Goal: Transaction & Acquisition: Purchase product/service

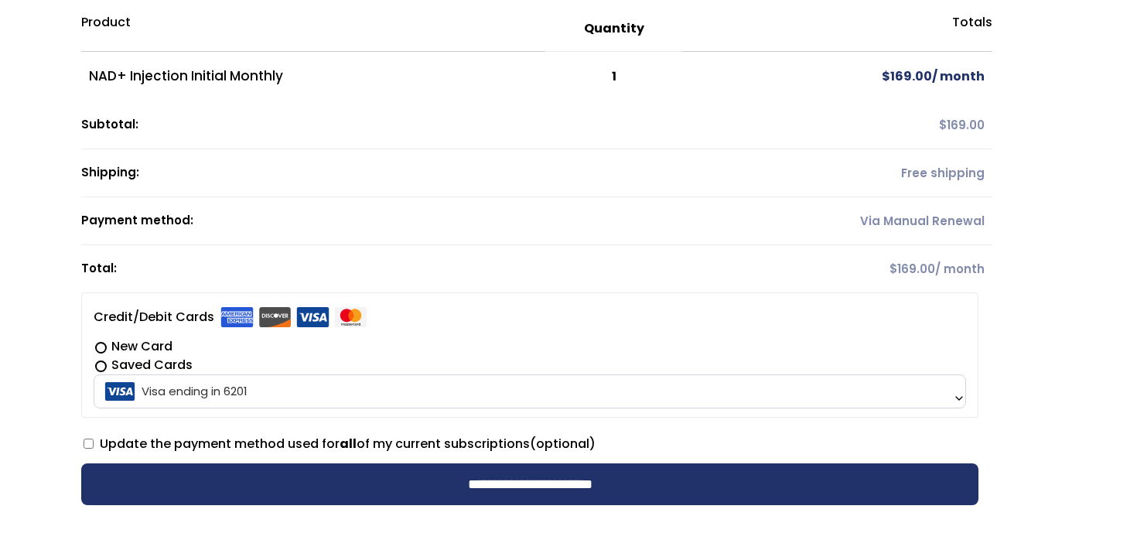
scroll to position [127, 0]
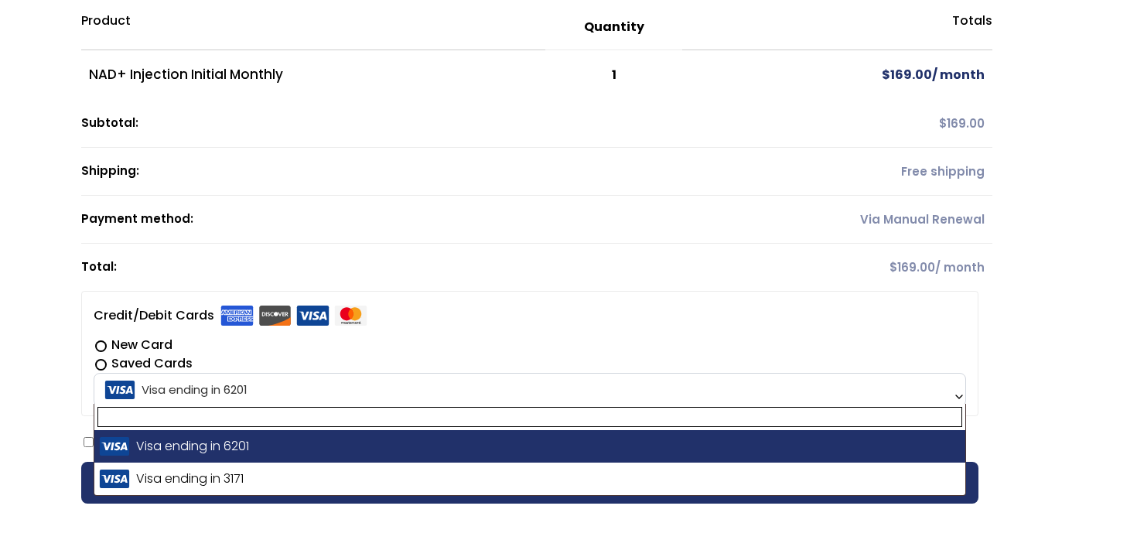
click at [633, 389] on span "Visa ending in 6201" at bounding box center [529, 390] width 863 height 32
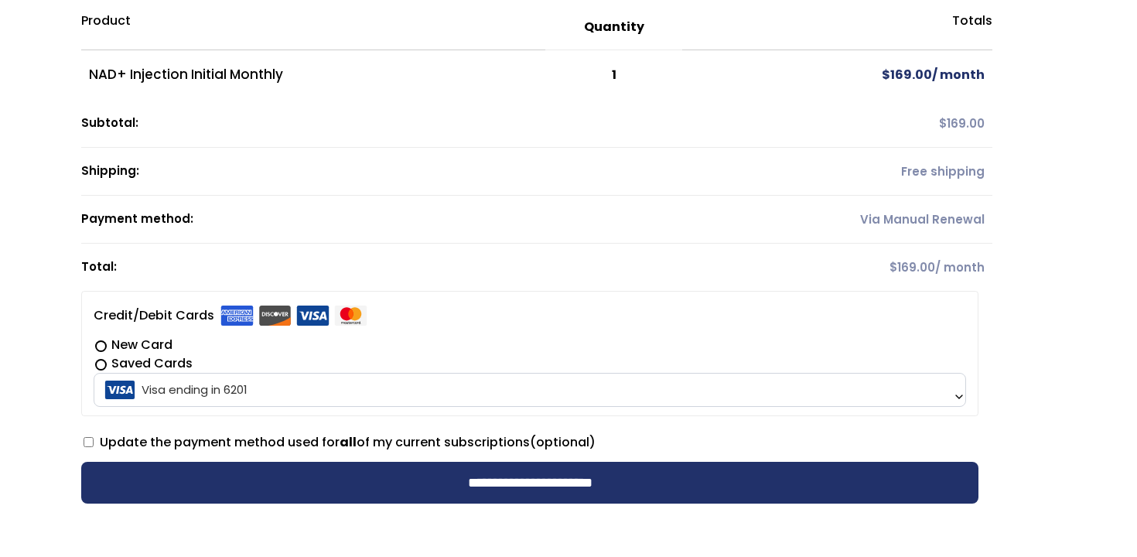
click at [633, 388] on span "Visa ending in 6201" at bounding box center [529, 390] width 863 height 32
click at [101, 346] on label "New Card" at bounding box center [530, 345] width 872 height 19
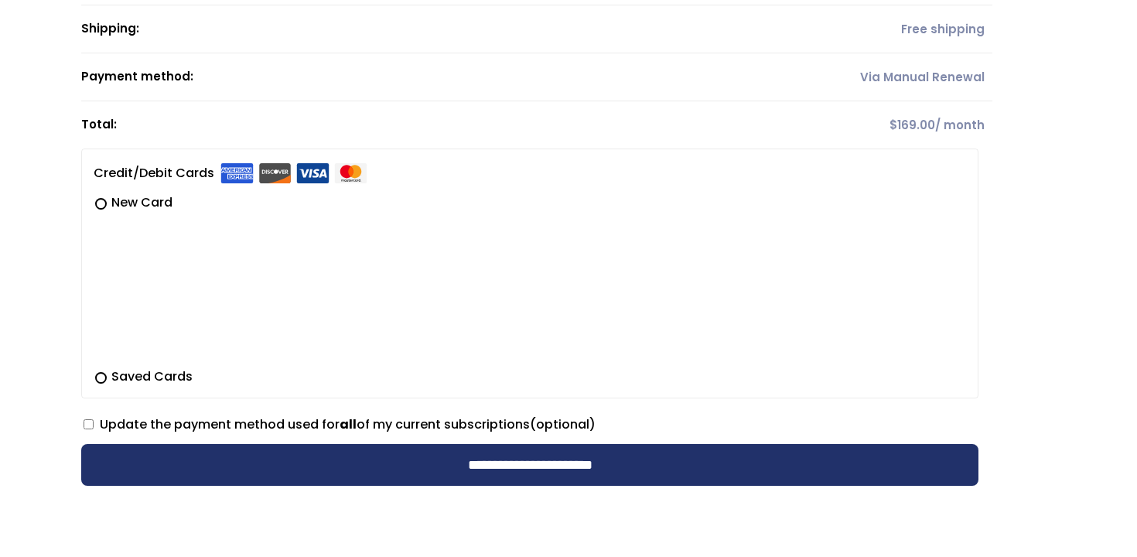
scroll to position [273, 0]
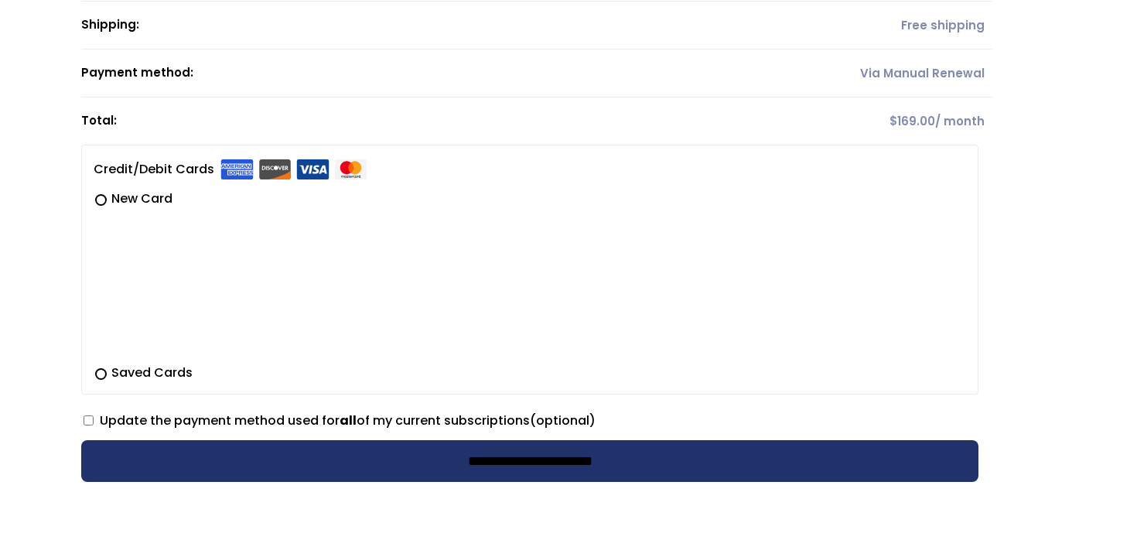
click at [206, 452] on input "**********" at bounding box center [529, 461] width 897 height 42
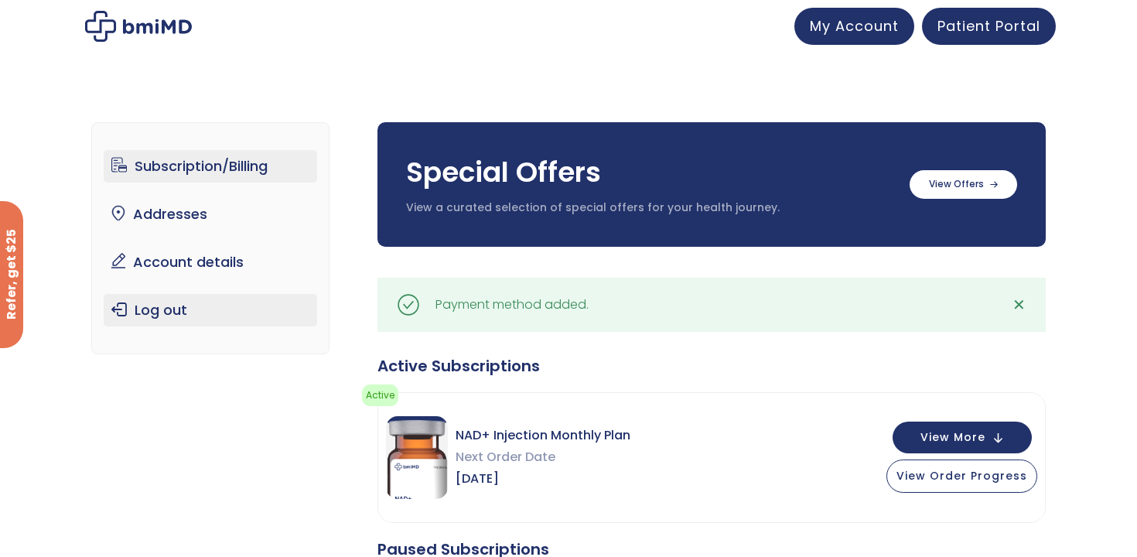
click at [171, 301] on link "Log out" at bounding box center [211, 310] width 214 height 32
